Goal: Transaction & Acquisition: Book appointment/travel/reservation

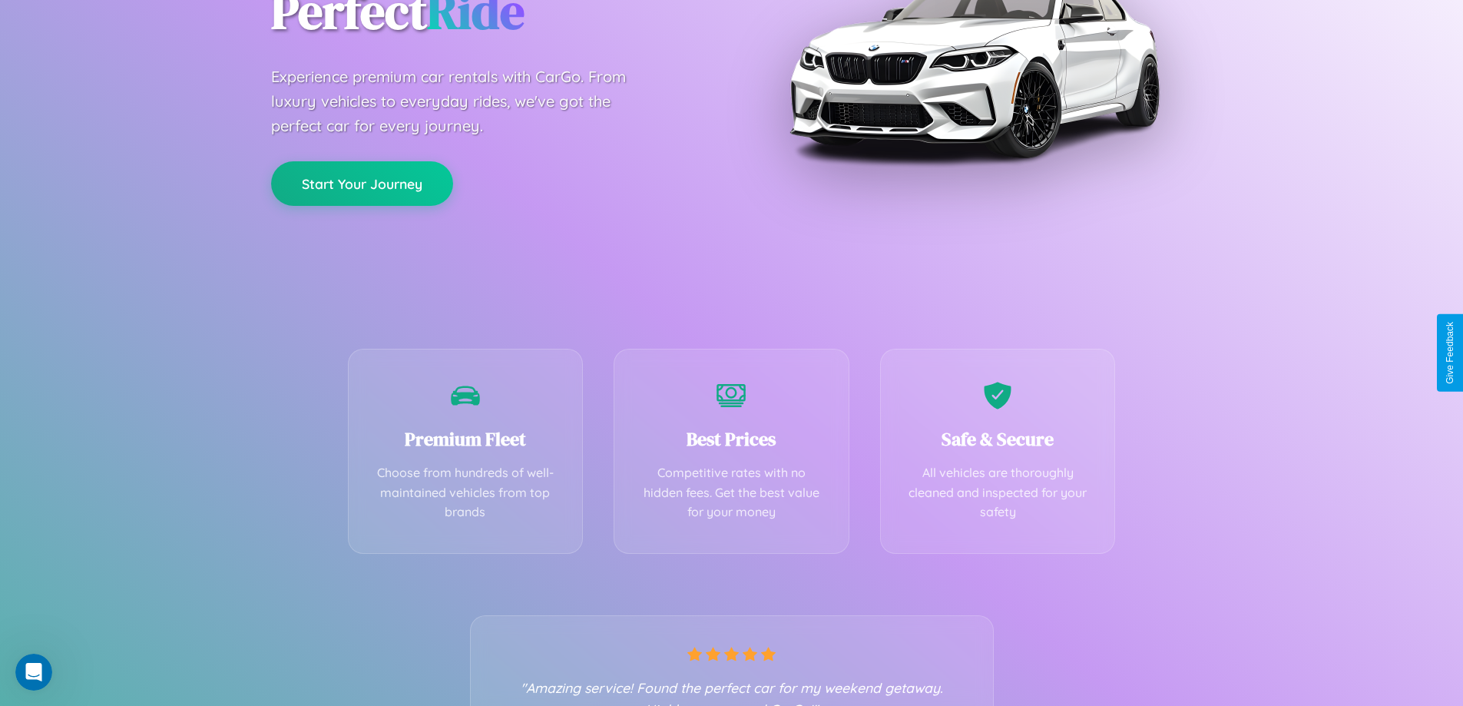
scroll to position [303, 0]
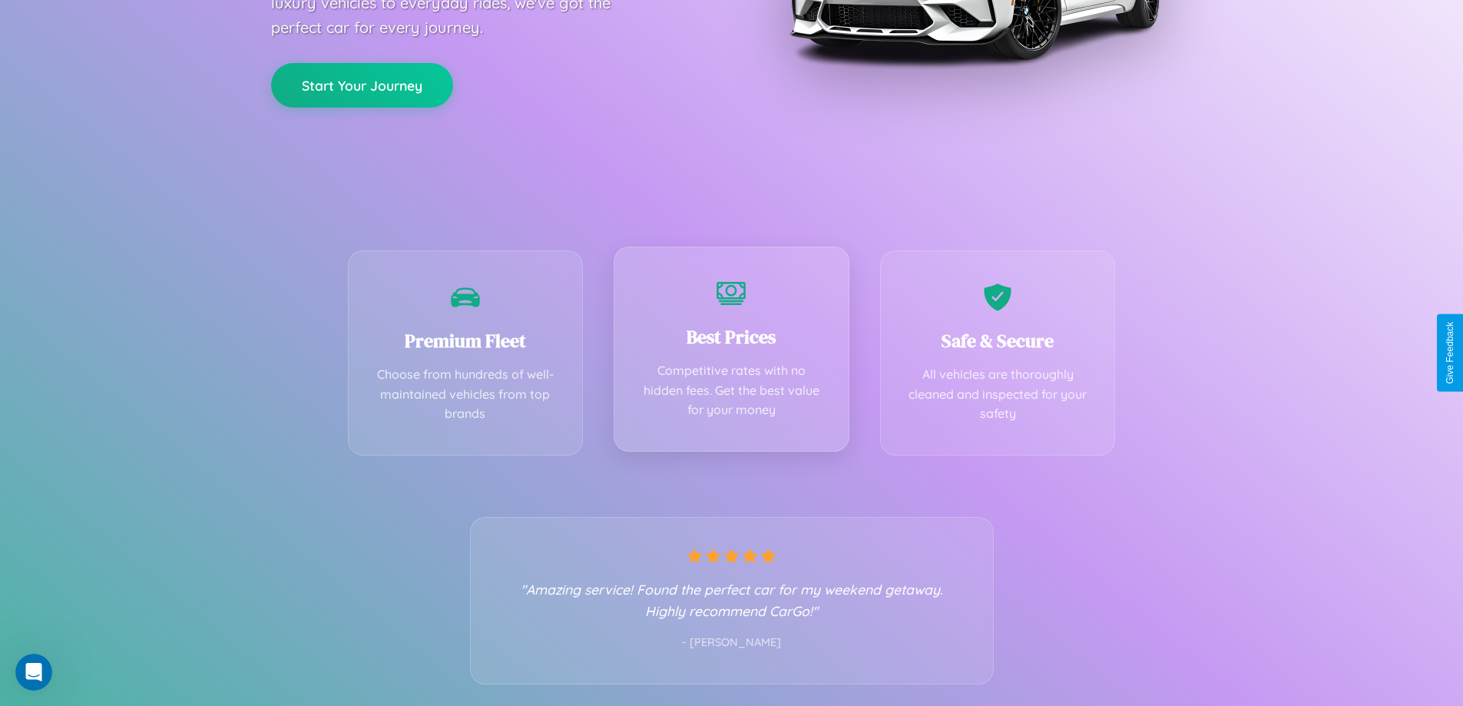
click at [731, 353] on div "Best Prices Competitive rates with no hidden fees. Get the best value for your …" at bounding box center [732, 349] width 236 height 205
click at [362, 84] on button "Start Your Journey" at bounding box center [362, 83] width 182 height 45
click at [362, 83] on button "Start Your Journey" at bounding box center [362, 83] width 182 height 45
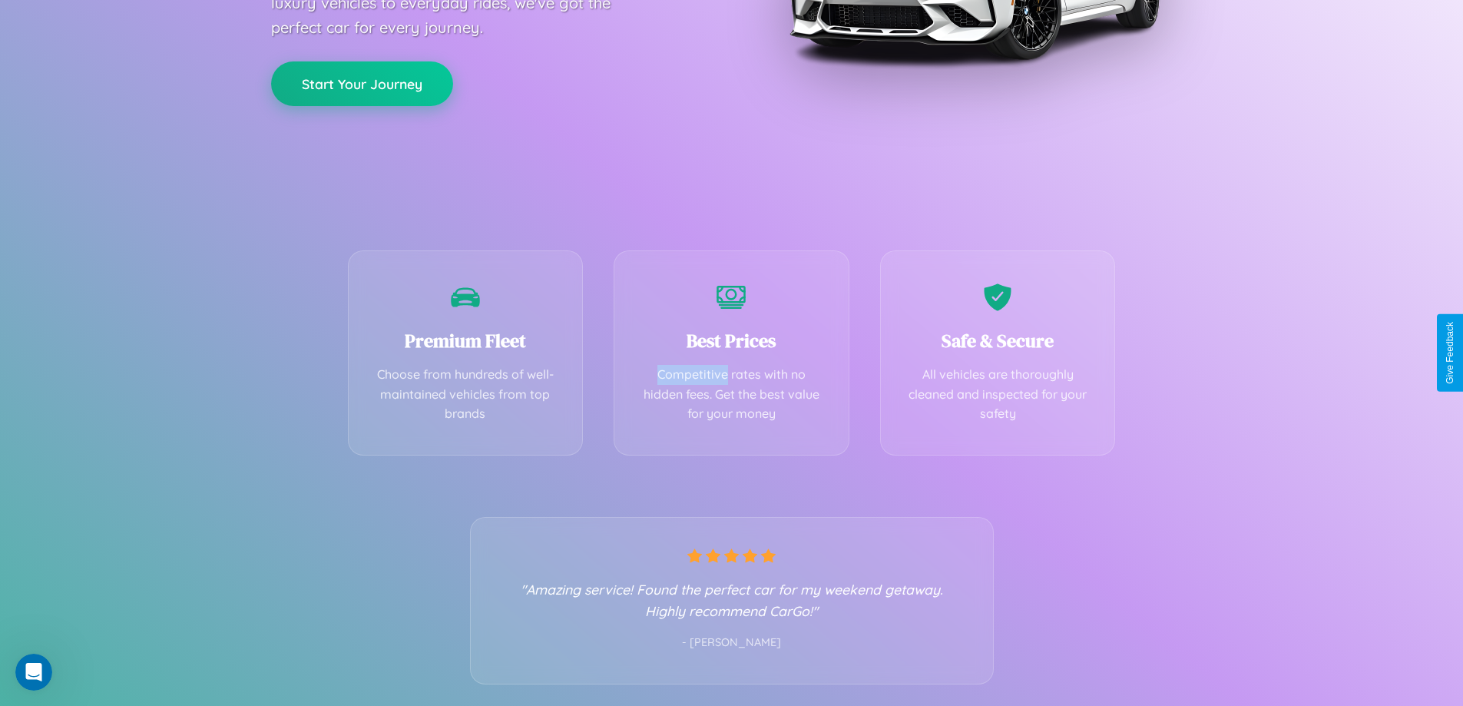
click at [362, 83] on button "Start Your Journey" at bounding box center [362, 83] width 182 height 45
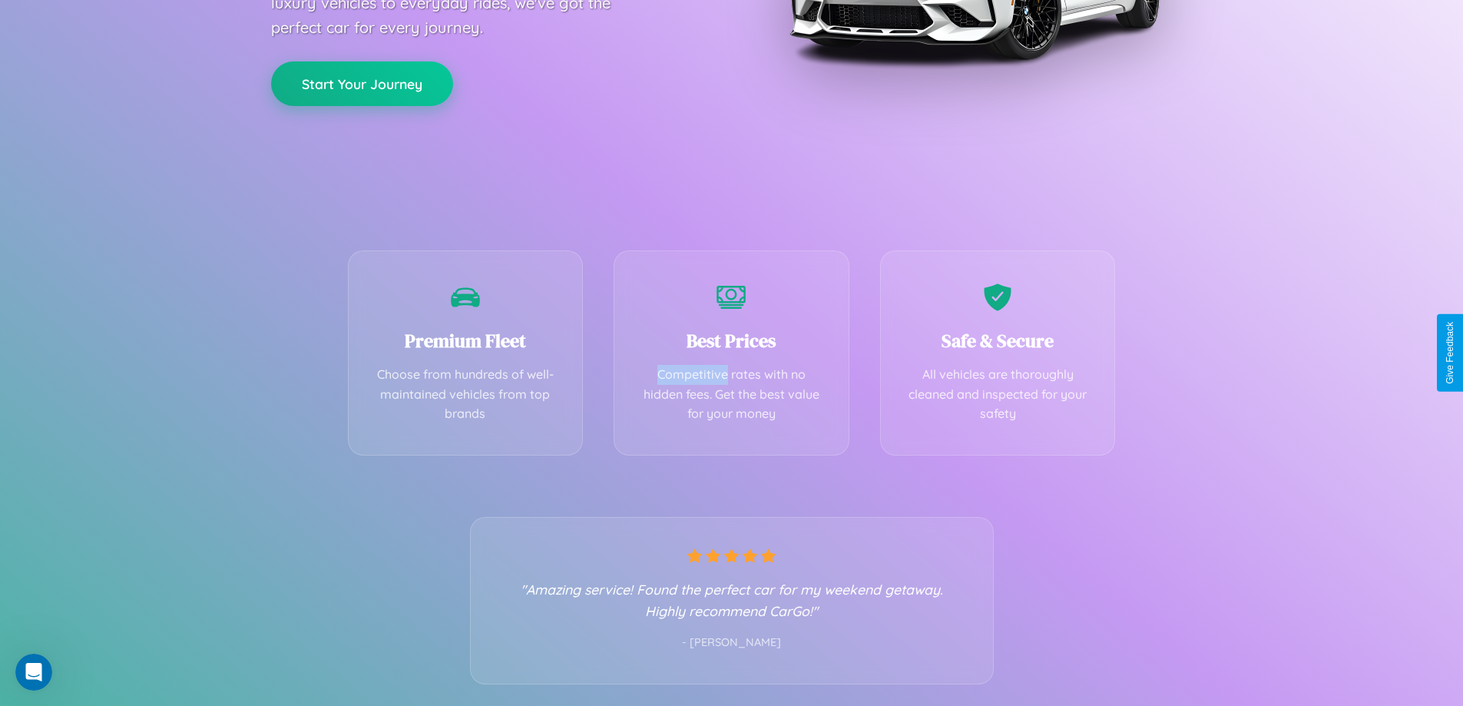
click at [362, 83] on button "Start Your Journey" at bounding box center [362, 83] width 182 height 45
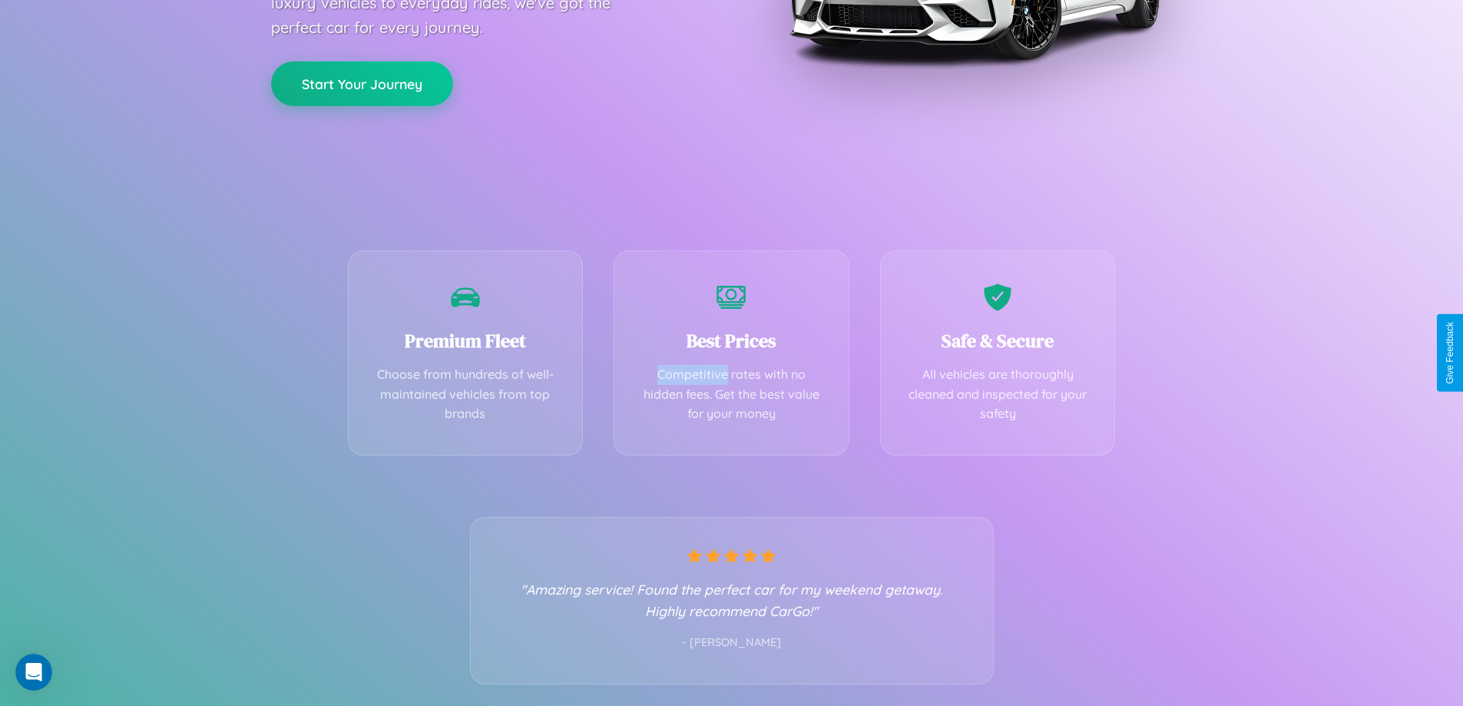
click at [362, 83] on button "Start Your Journey" at bounding box center [362, 83] width 182 height 45
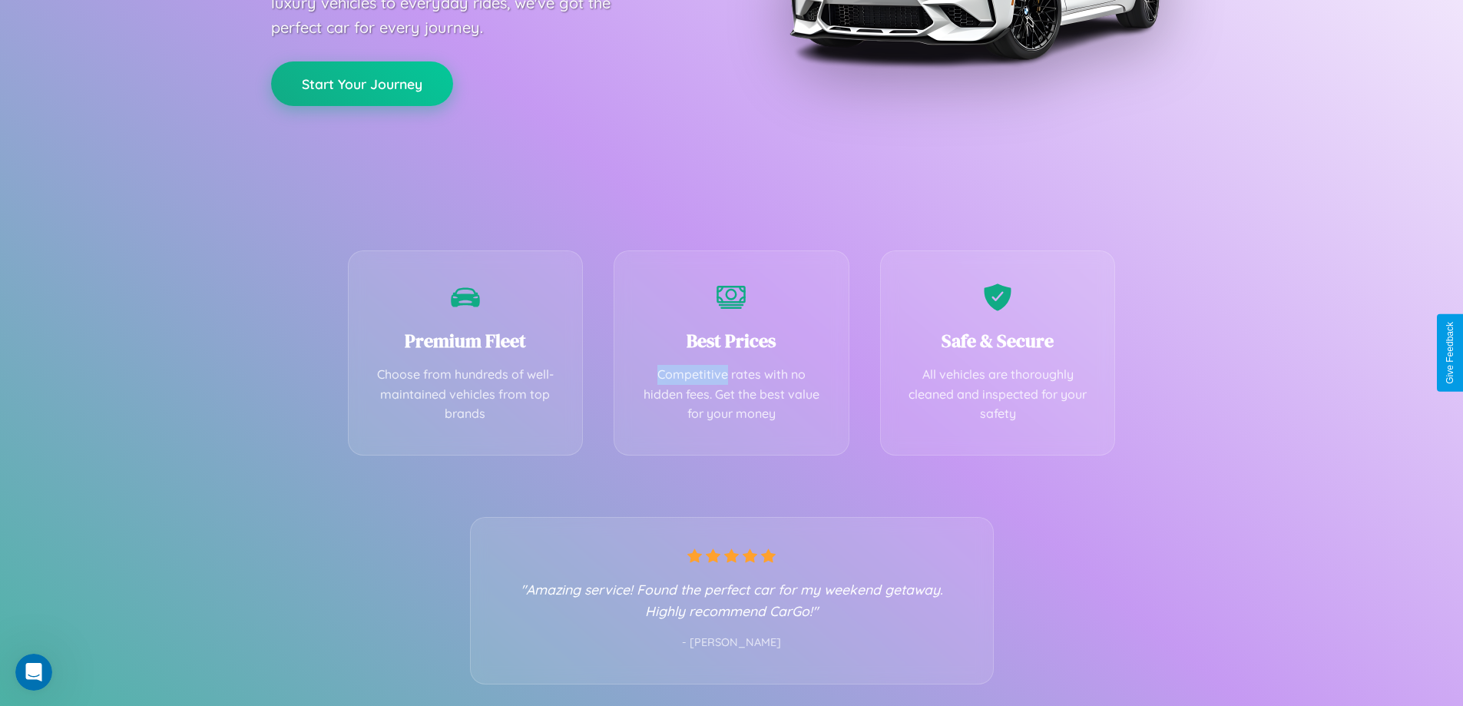
click at [362, 83] on button "Start Your Journey" at bounding box center [362, 83] width 182 height 45
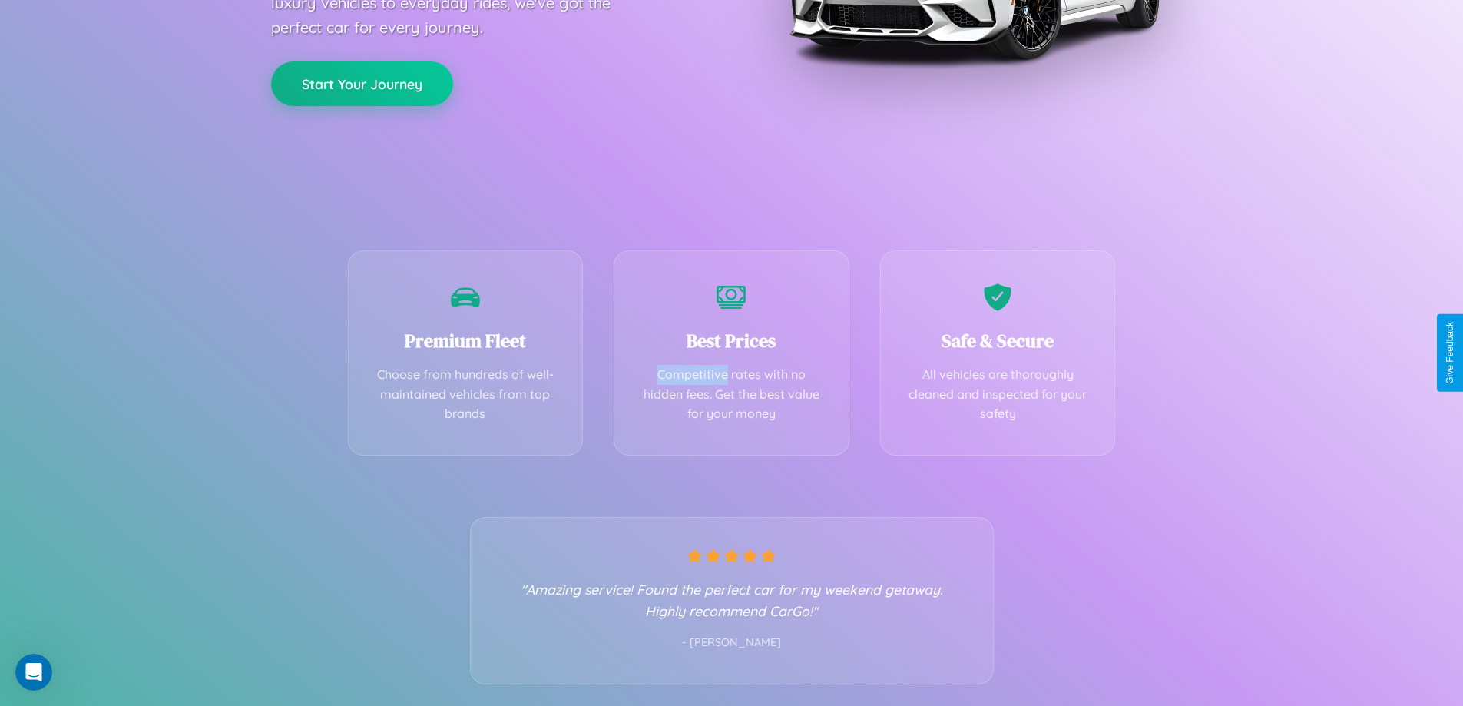
click at [362, 83] on button "Start Your Journey" at bounding box center [362, 83] width 182 height 45
